Goal: Book appointment/travel/reservation

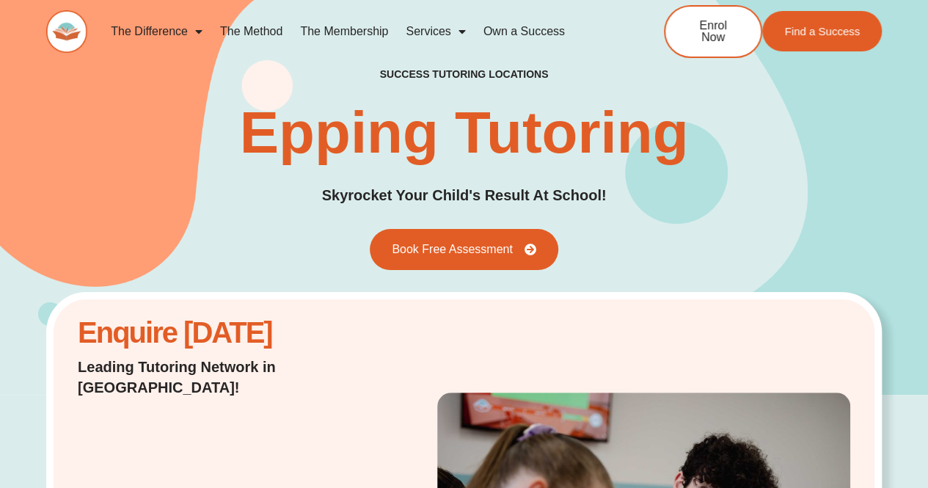
click at [341, 26] on link "The Membership" at bounding box center [344, 32] width 106 height 34
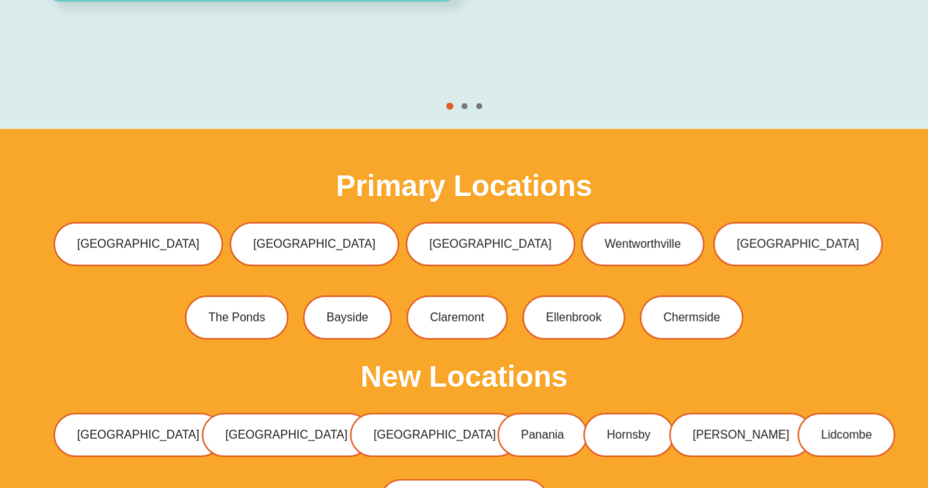
scroll to position [4327, 0]
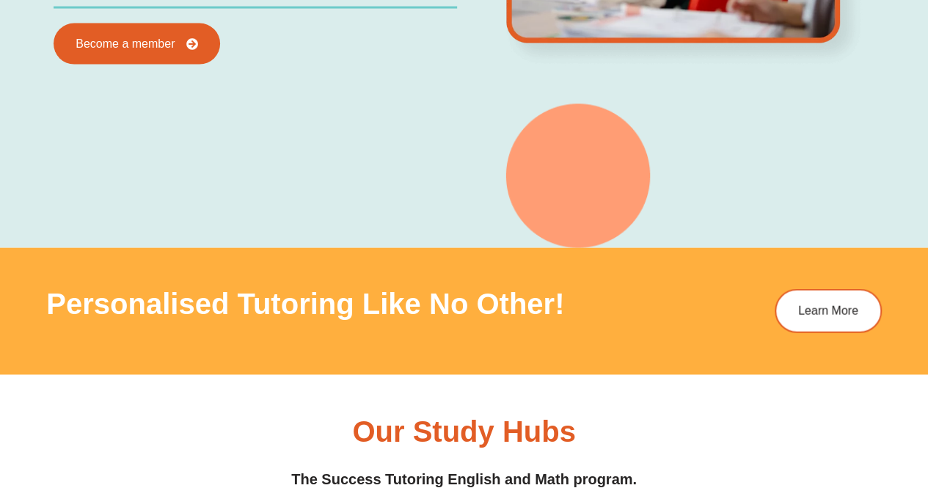
scroll to position [1394, 0]
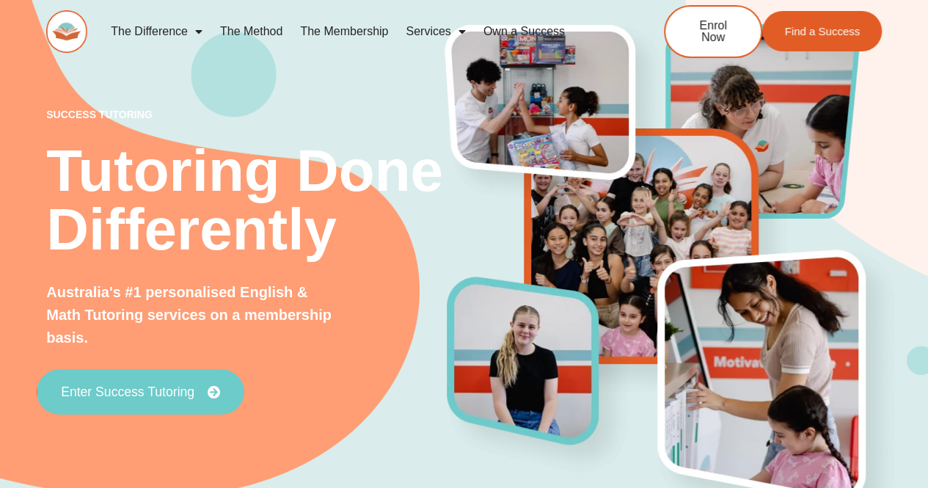
click at [126, 398] on span "Enter Success Tutoring" at bounding box center [128, 391] width 134 height 13
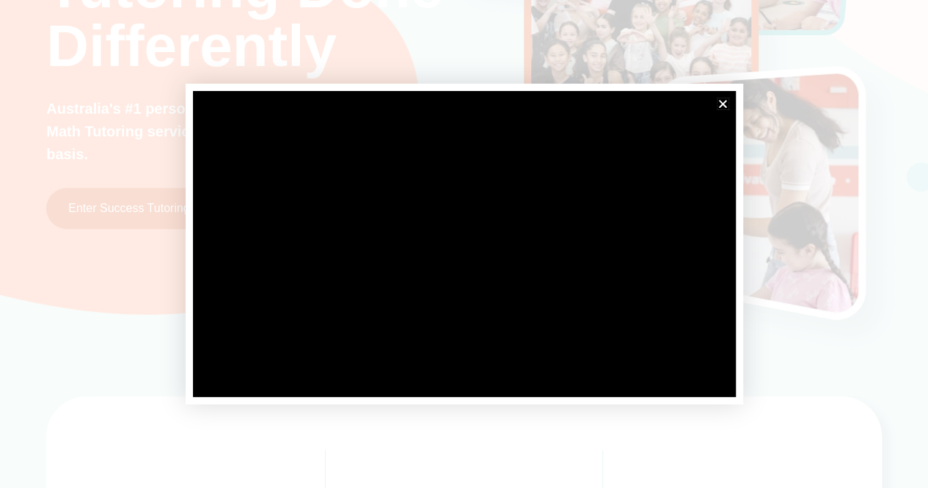
scroll to position [220, 0]
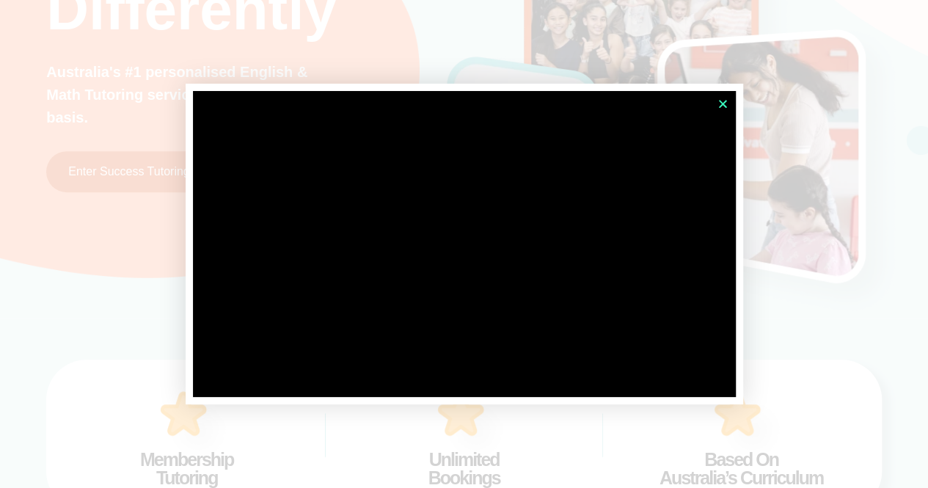
click at [726, 106] on icon "Close" at bounding box center [723, 103] width 11 height 11
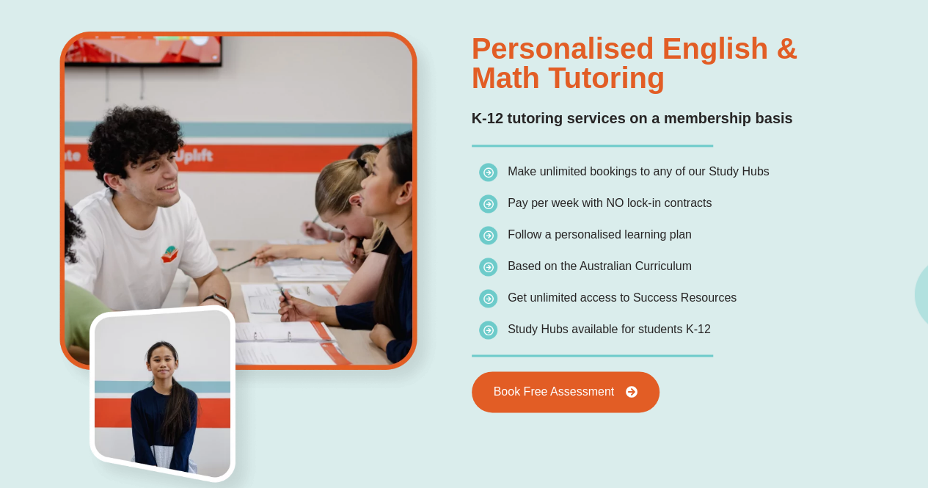
scroll to position [1027, 0]
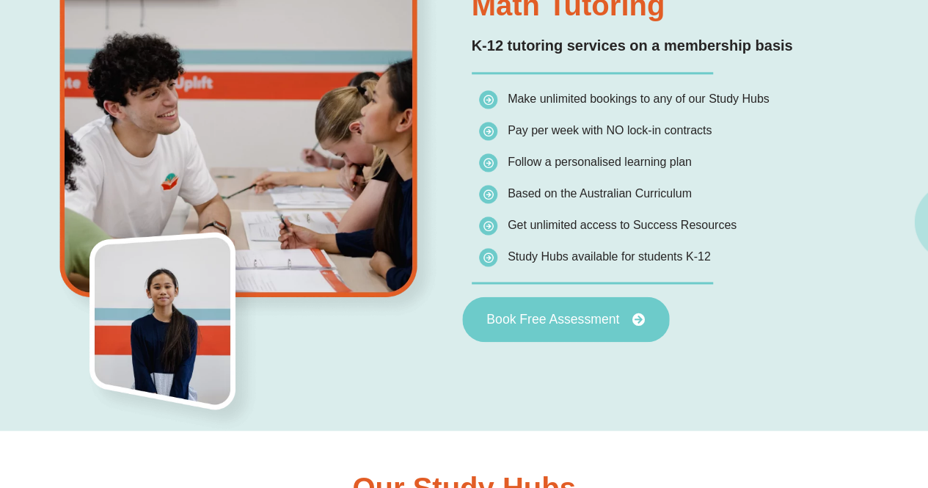
click at [572, 319] on span "Book Free Assessment" at bounding box center [553, 319] width 133 height 13
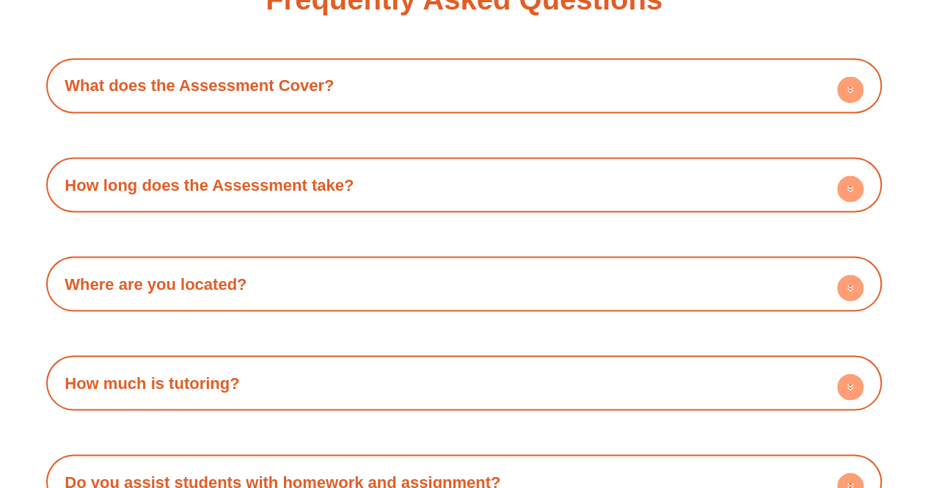
scroll to position [4032, 0]
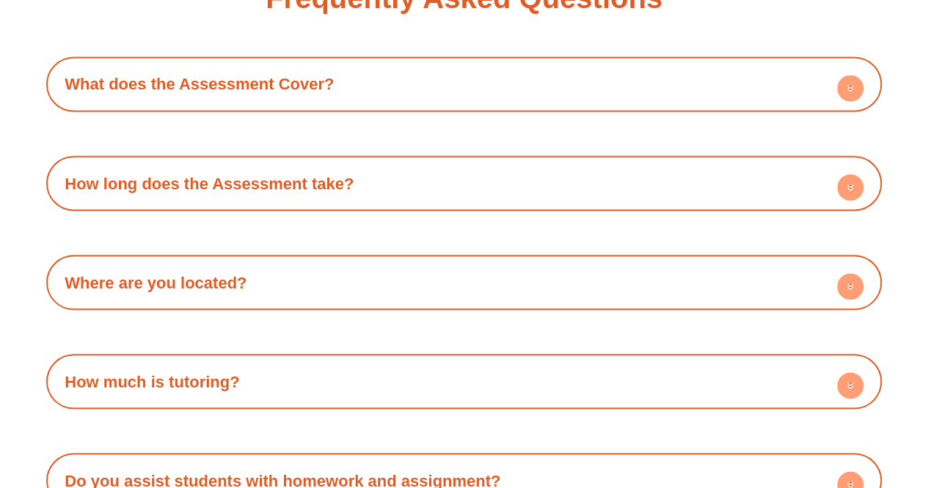
click at [414, 275] on h4 "Where are you located?" at bounding box center [464, 282] width 821 height 40
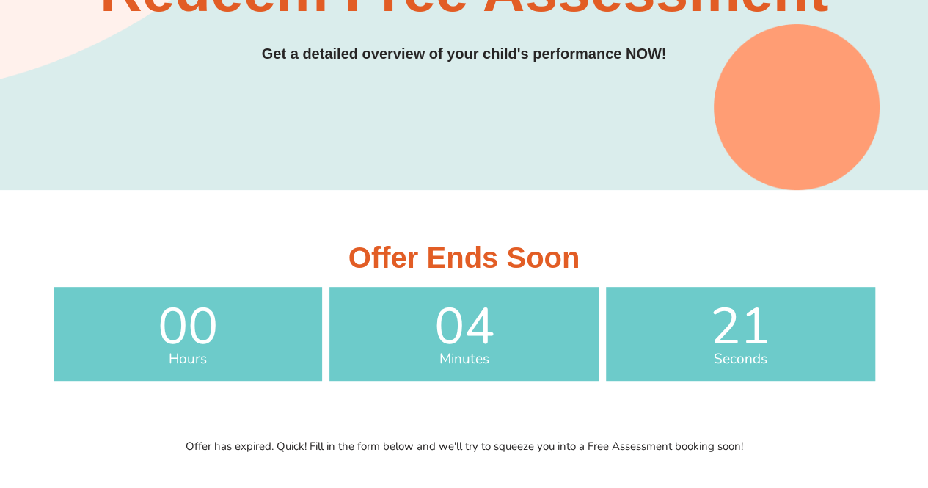
scroll to position [0, 0]
